Goal: Transaction & Acquisition: Purchase product/service

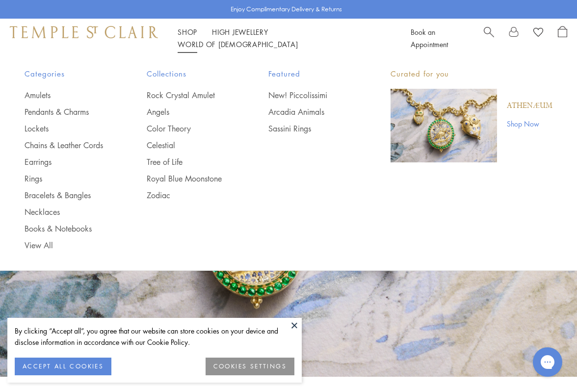
click at [193, 33] on li "Shop Shop Categories Amulets Pendants & Charms Lockets Chains & Leather Cords E…" at bounding box center [188, 32] width 20 height 12
click at [188, 95] on link "Rock Crystal Amulet" at bounding box center [188, 95] width 83 height 11
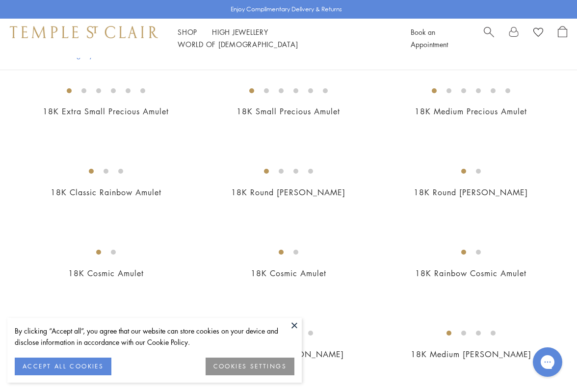
scroll to position [971, 0]
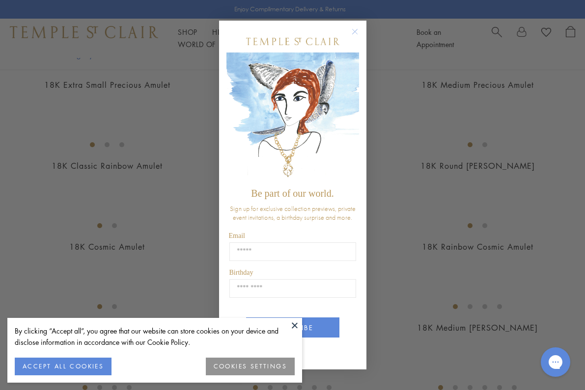
drag, startPoint x: 571, startPoint y: 59, endPoint x: 443, endPoint y: 2, distance: 140.4
click at [572, 83] on html "By clicking “Accept all”, you agree that our website can store cookies on your …" at bounding box center [292, 341] width 585 height 2625
click at [353, 35] on circle "Close dialog" at bounding box center [354, 32] width 12 height 12
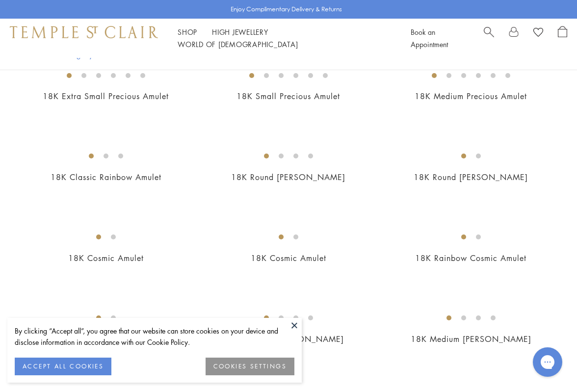
click at [293, 325] on button at bounding box center [294, 325] width 15 height 15
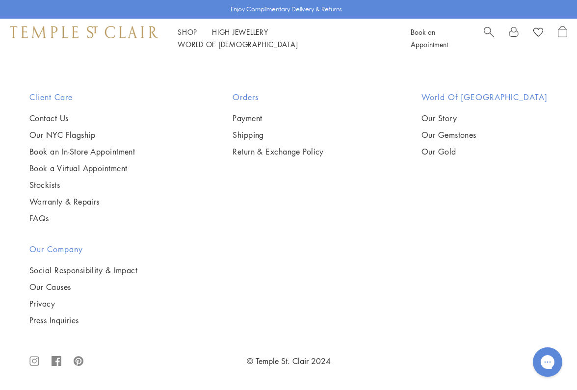
scroll to position [4439, 0]
click at [0, 0] on img at bounding box center [0, 0] width 0 height 0
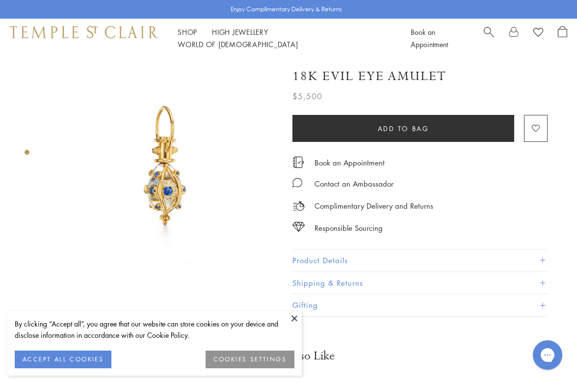
click at [292, 318] on button at bounding box center [294, 318] width 15 height 15
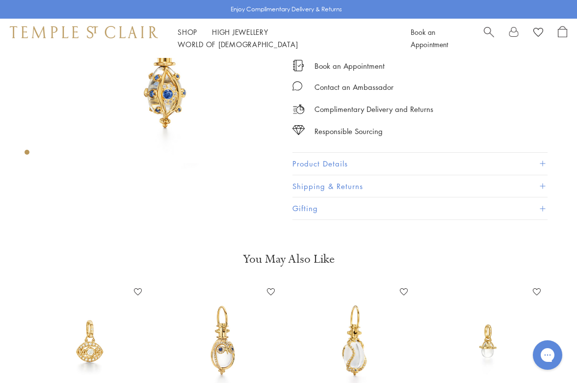
scroll to position [93, 0]
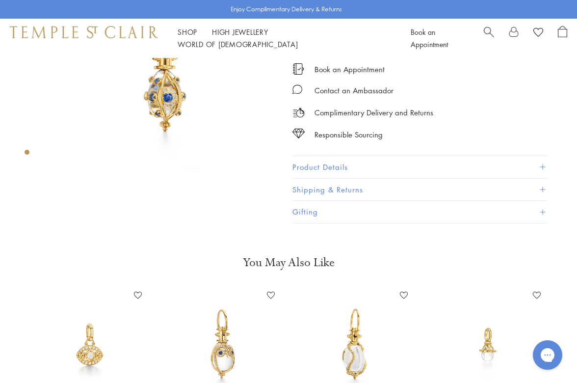
click at [383, 163] on button "Product Details" at bounding box center [420, 167] width 255 height 22
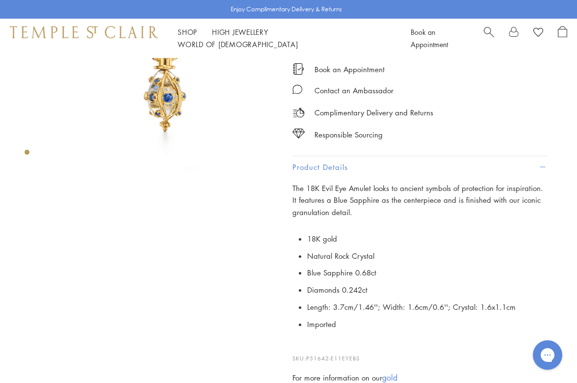
drag, startPoint x: 576, startPoint y: 75, endPoint x: 574, endPoint y: 84, distance: 9.5
click at [574, 84] on div "18K Evil Eye Amulet $5,500 The 18K Evil Eye Amulet looks to ancient symbols of …" at bounding box center [435, 198] width 285 height 467
